Goal: Task Accomplishment & Management: Manage account settings

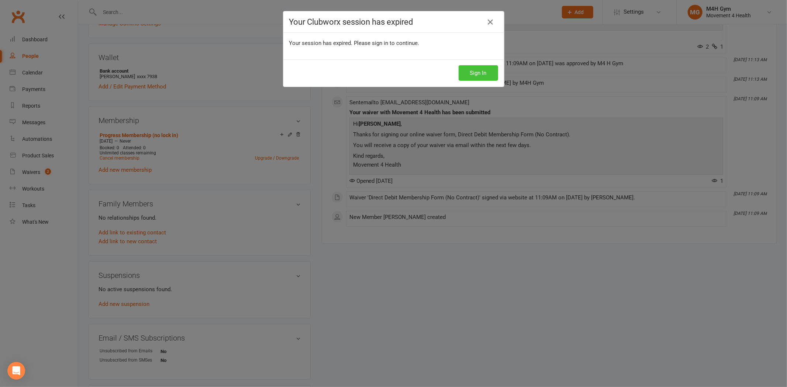
click at [470, 76] on button "Sign In" at bounding box center [478, 72] width 39 height 15
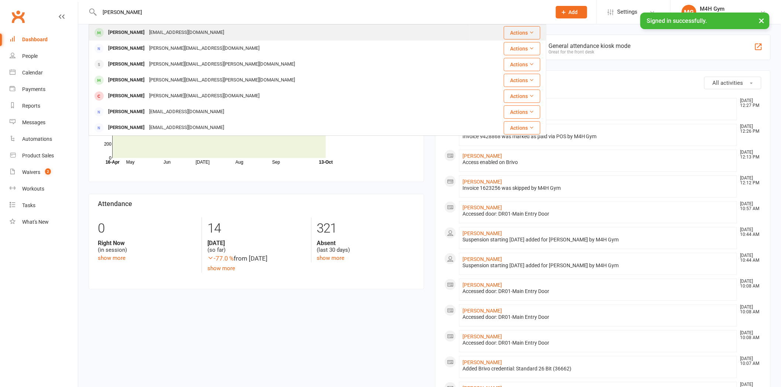
type input "Rebecca Ritchie"
click at [140, 31] on div "Rebecca Ritchie" at bounding box center [126, 32] width 41 height 11
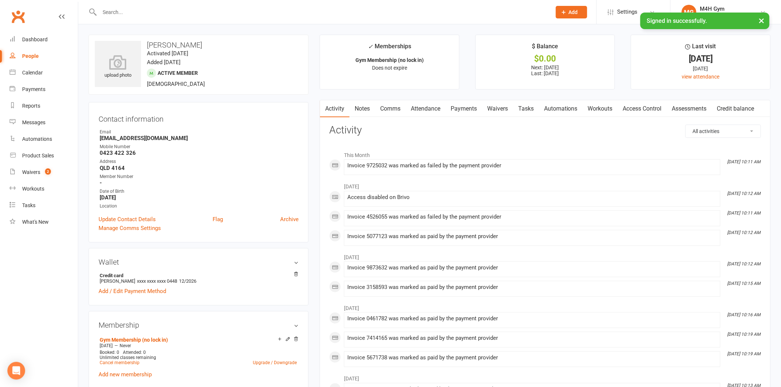
click at [454, 109] on link "Payments" at bounding box center [463, 108] width 37 height 17
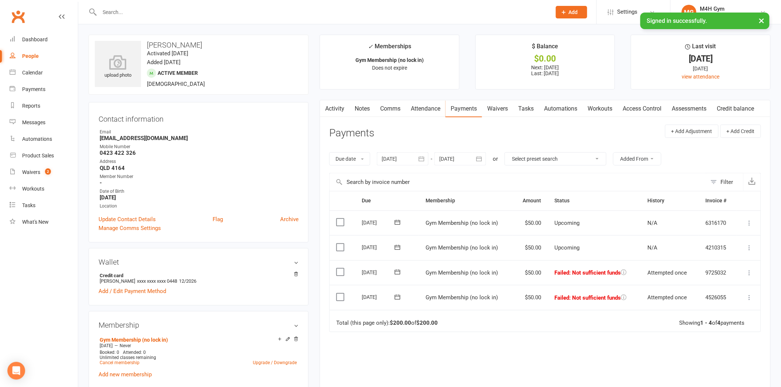
click at [405, 160] on div at bounding box center [403, 158] width 52 height 13
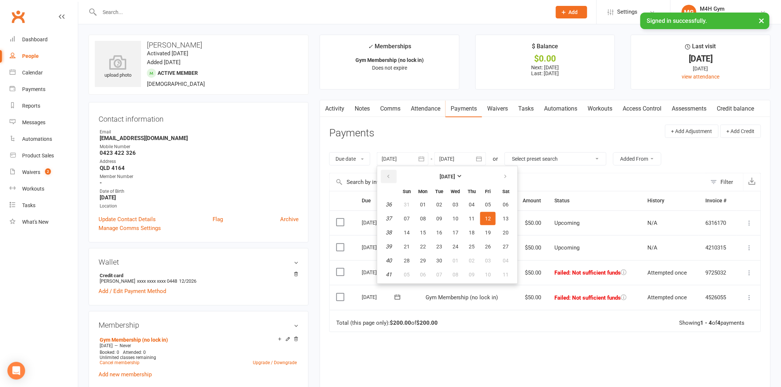
click at [388, 176] on icon "button" at bounding box center [387, 177] width 5 height 6
click at [436, 208] on button "01" at bounding box center [438, 204] width 15 height 13
type input "01 Jul 2025"
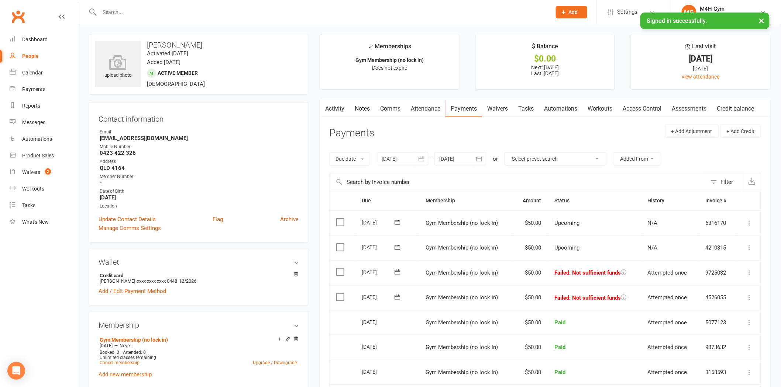
click at [122, 13] on input "text" at bounding box center [321, 12] width 449 height 10
paste input "Linda Van Vorselen"
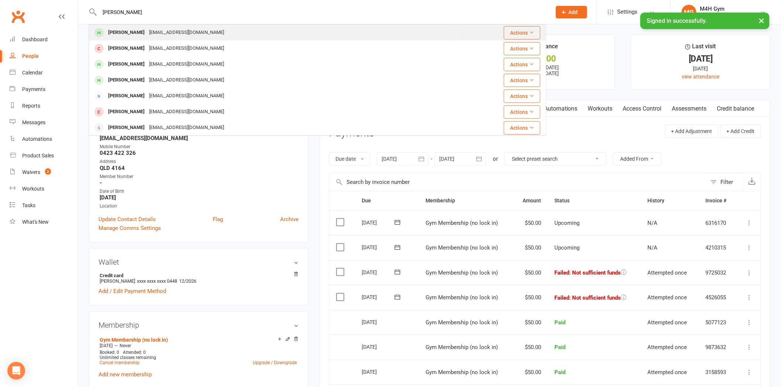
type input "Linda Van Vorselen"
click at [135, 31] on div "Linda Van Vorselen" at bounding box center [126, 32] width 41 height 11
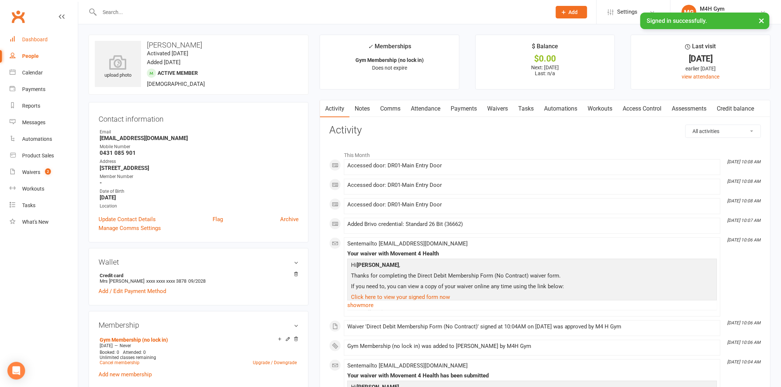
click at [45, 38] on div "Dashboard" at bounding box center [34, 40] width 25 height 6
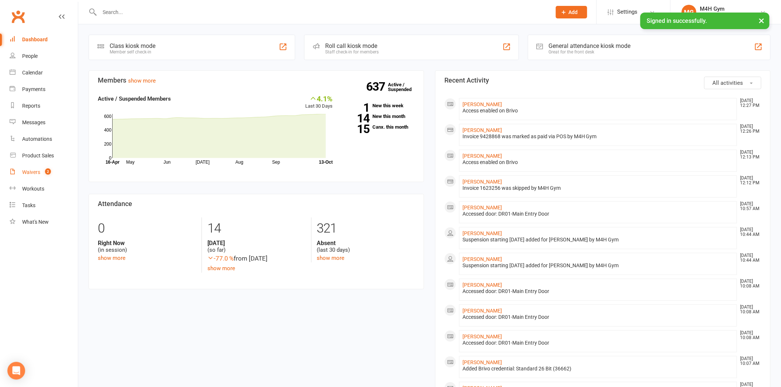
click at [24, 172] on div "Waivers" at bounding box center [31, 172] width 18 height 6
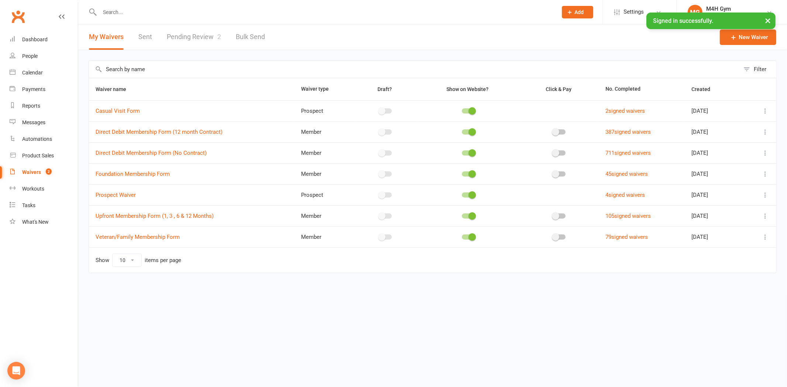
click at [192, 35] on link "Pending Review 2" at bounding box center [194, 36] width 54 height 25
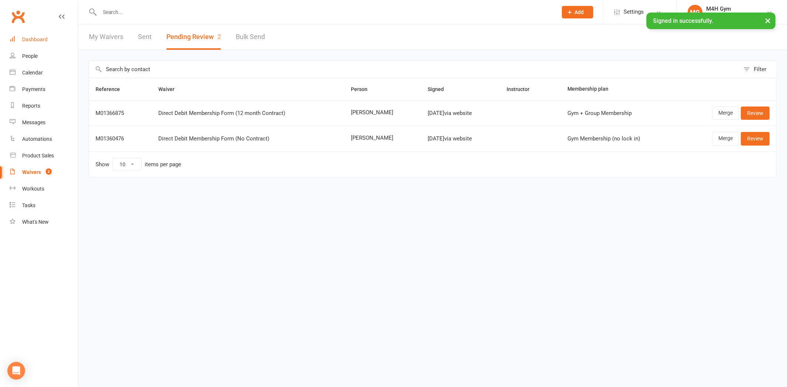
click at [46, 39] on div "Dashboard" at bounding box center [34, 40] width 25 height 6
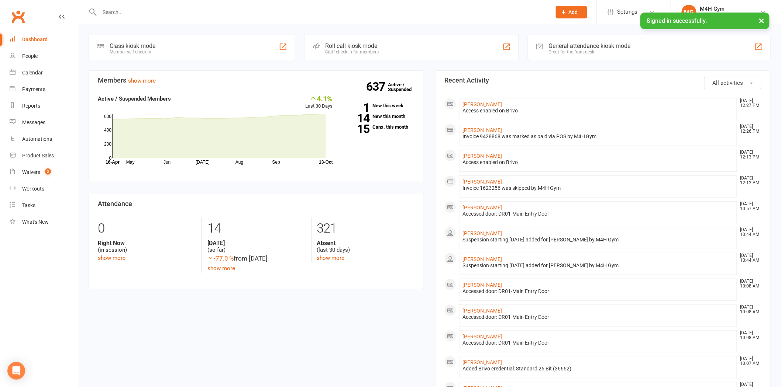
click at [418, 25] on div "Coming up Today Event/Booking Time Location Trainer Attendees Waitlist No event…" at bounding box center [429, 353] width 702 height 658
click at [81, 27] on div "Coming up Today Event/Booking Time Location Trainer Attendees Waitlist No event…" at bounding box center [429, 353] width 702 height 658
